Goal: Share content: Share content

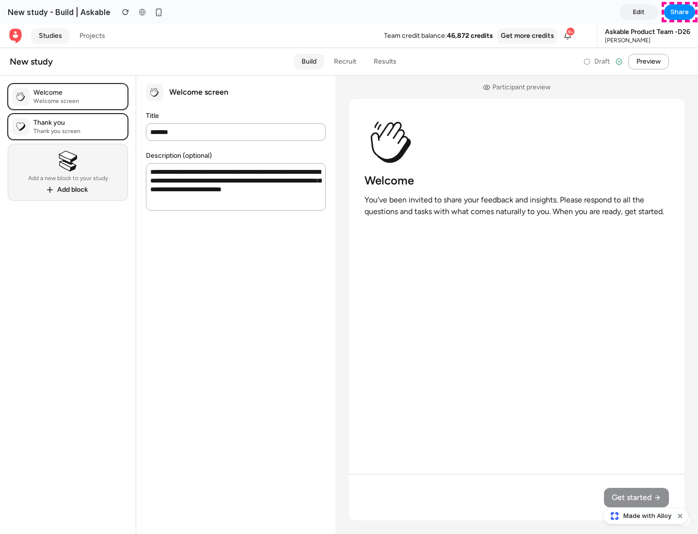
click at [680, 12] on span "Share" at bounding box center [680, 12] width 18 height 10
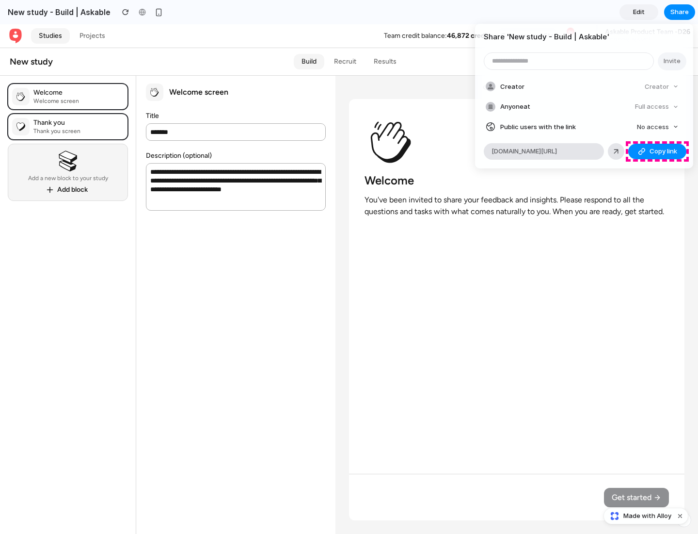
click at [658, 151] on span "Copy link" at bounding box center [664, 151] width 28 height 10
click at [648, 516] on div "Share ' New study - Build | Askable ' Invite Creator Creator Anyone at Full acc…" at bounding box center [349, 267] width 698 height 534
